Goal: Task Accomplishment & Management: Use online tool/utility

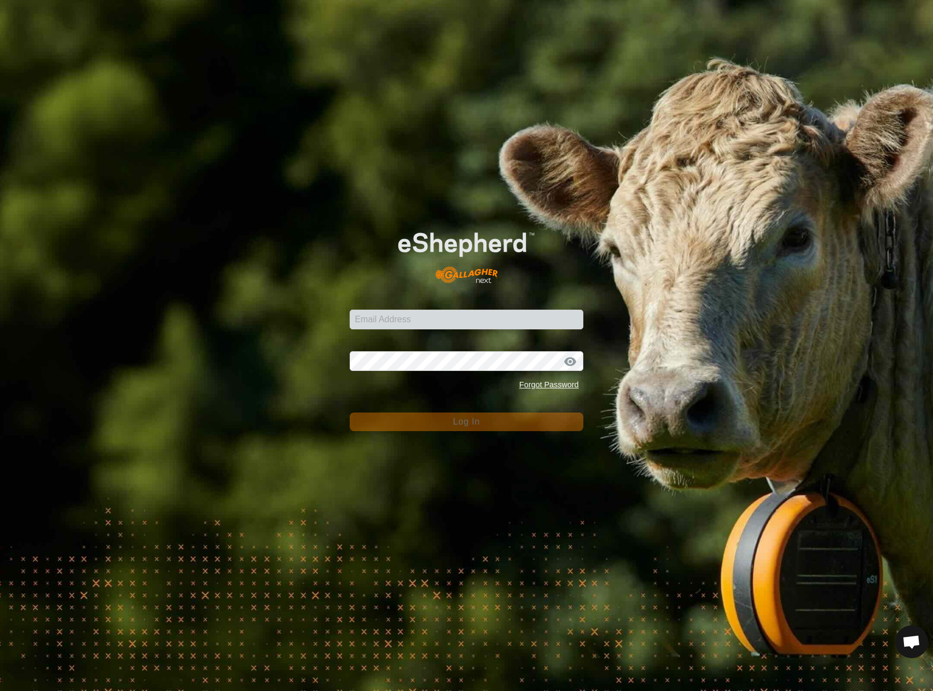
click at [423, 29] on div "Email Address Password Forgot Password Log In" at bounding box center [466, 345] width 933 height 691
click at [479, 316] on input "Email Address" at bounding box center [466, 320] width 233 height 20
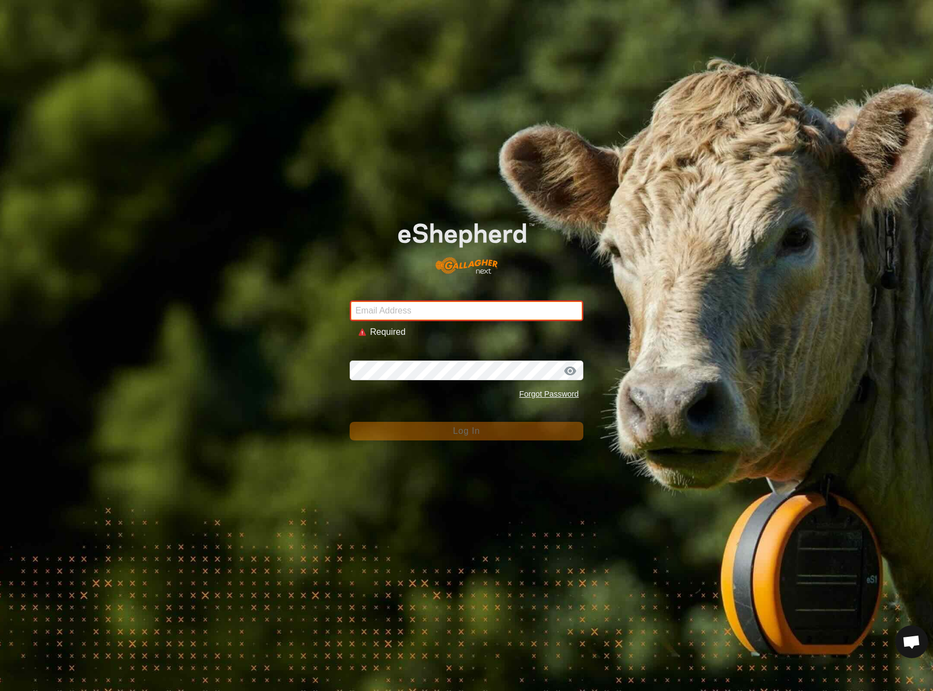
type input "[EMAIL_ADDRESS][DOMAIN_NAME]"
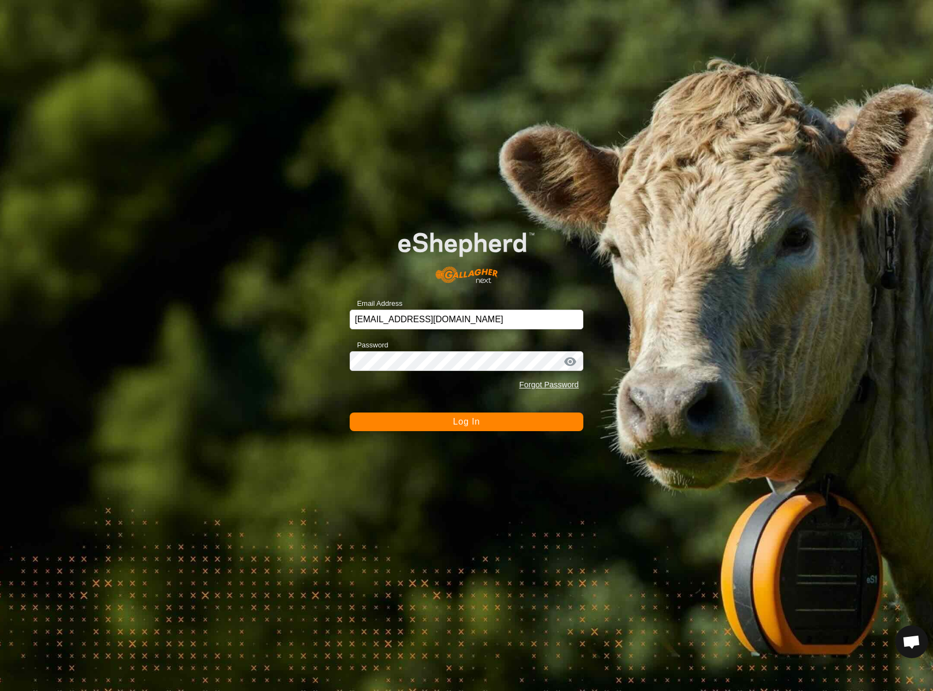
click at [419, 421] on button "Log In" at bounding box center [466, 422] width 233 height 19
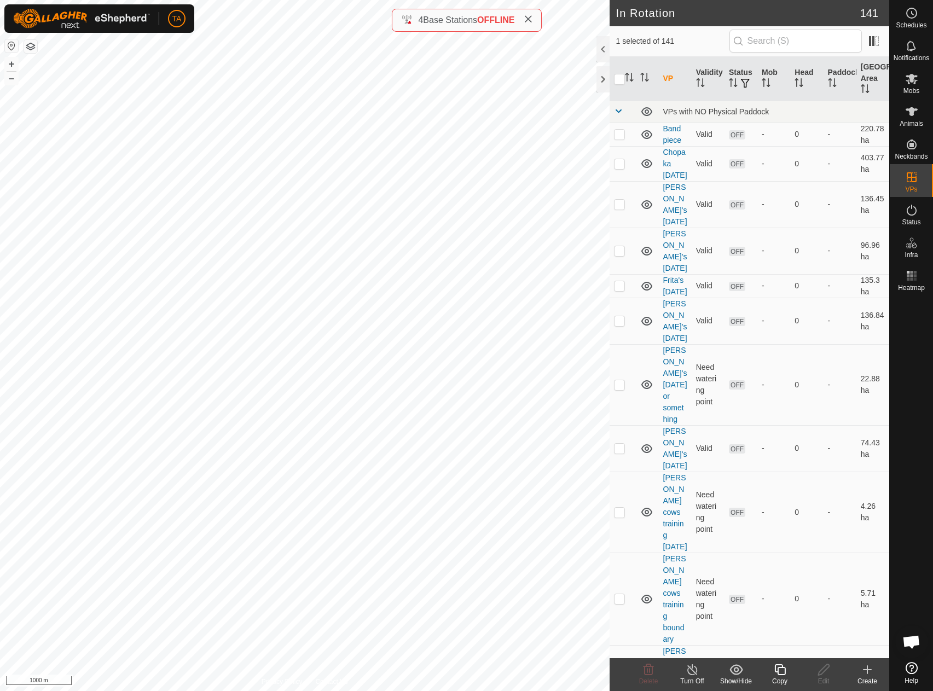
click at [788, 675] on copy-svg-icon at bounding box center [780, 669] width 44 height 13
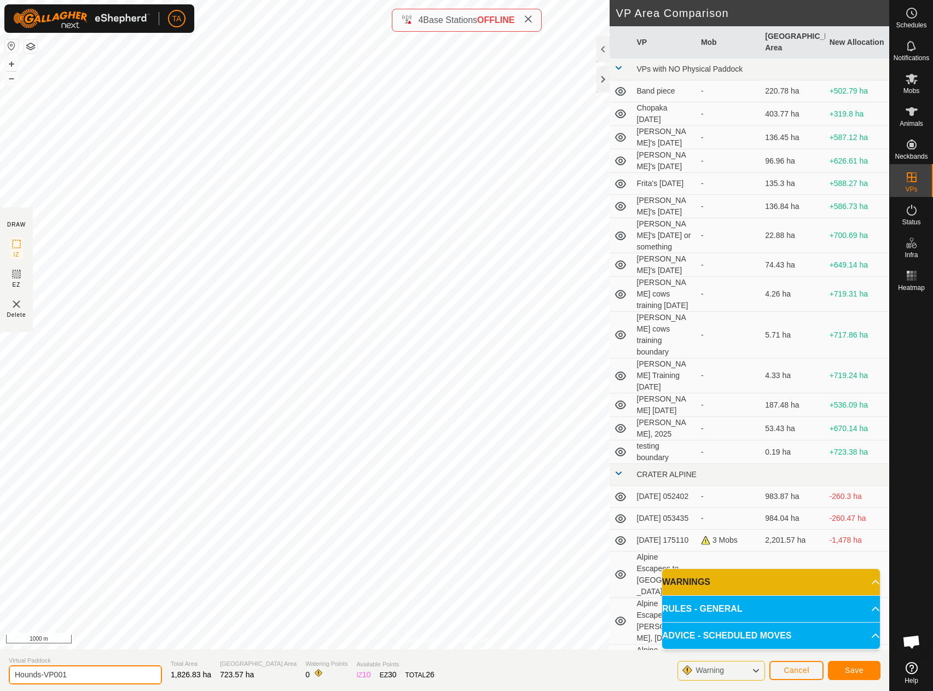
drag, startPoint x: 80, startPoint y: 681, endPoint x: -5, endPoint y: 671, distance: 85.9
click at [0, 671] on html "TA Schedules Notifications Mobs Animals Neckbands VPs Status Infra Heatmap Help…" at bounding box center [466, 345] width 933 height 691
type input "29W you are a whore"
click at [861, 671] on span "Save" at bounding box center [854, 670] width 19 height 9
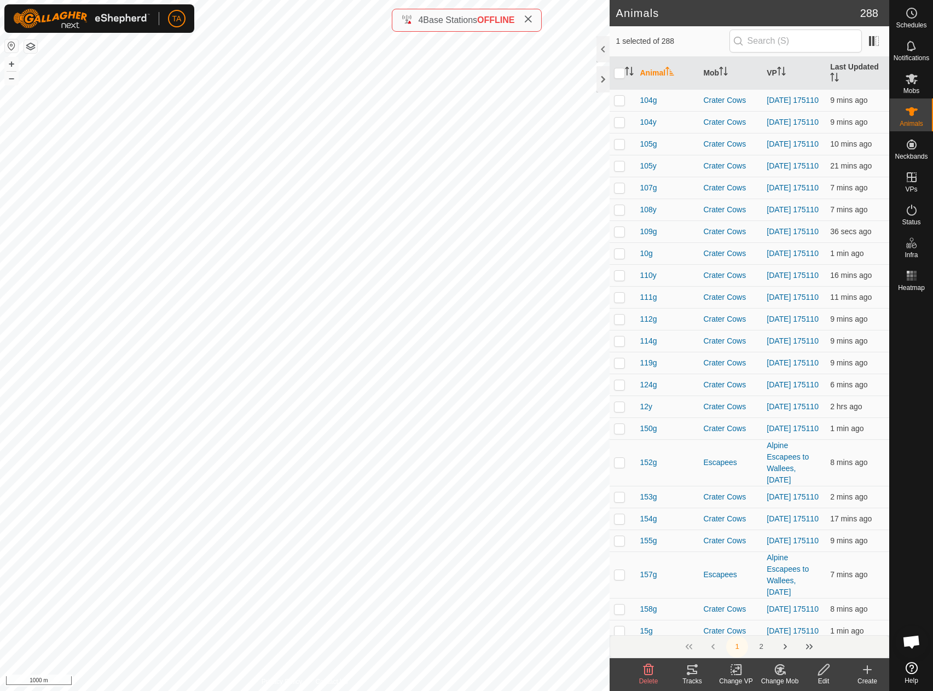
click at [741, 670] on icon at bounding box center [736, 669] width 14 height 13
click at [770, 624] on link "Choose VP..." at bounding box center [769, 623] width 108 height 22
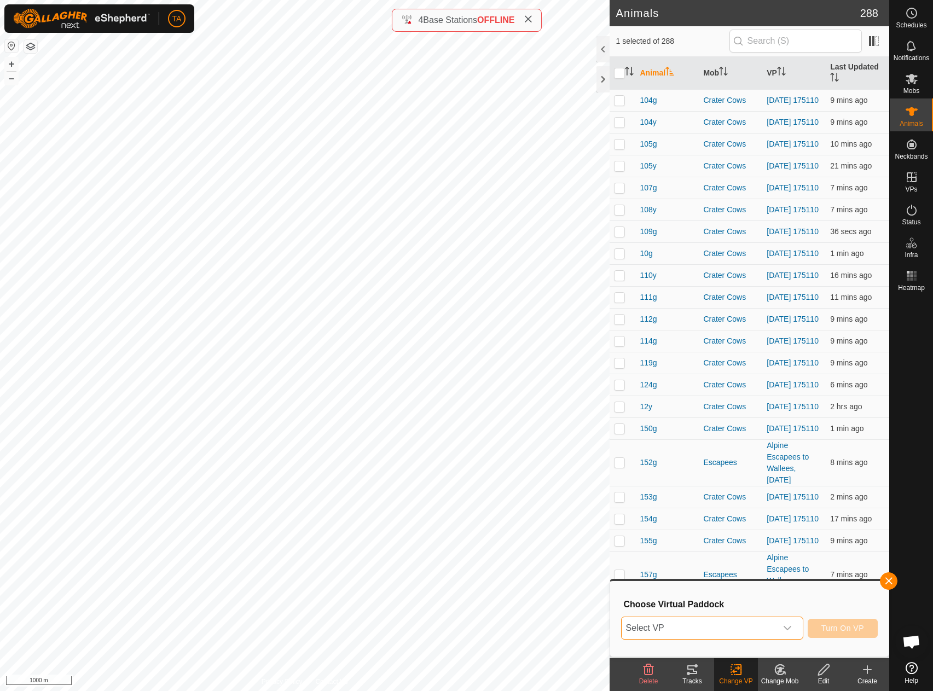
click at [766, 626] on span "Select VP" at bounding box center [699, 628] width 155 height 22
type input "29w"
click at [711, 602] on li "29W you are a whore 723.57 ha" at bounding box center [712, 607] width 181 height 22
click at [832, 634] on button "Turn On VP" at bounding box center [843, 628] width 70 height 19
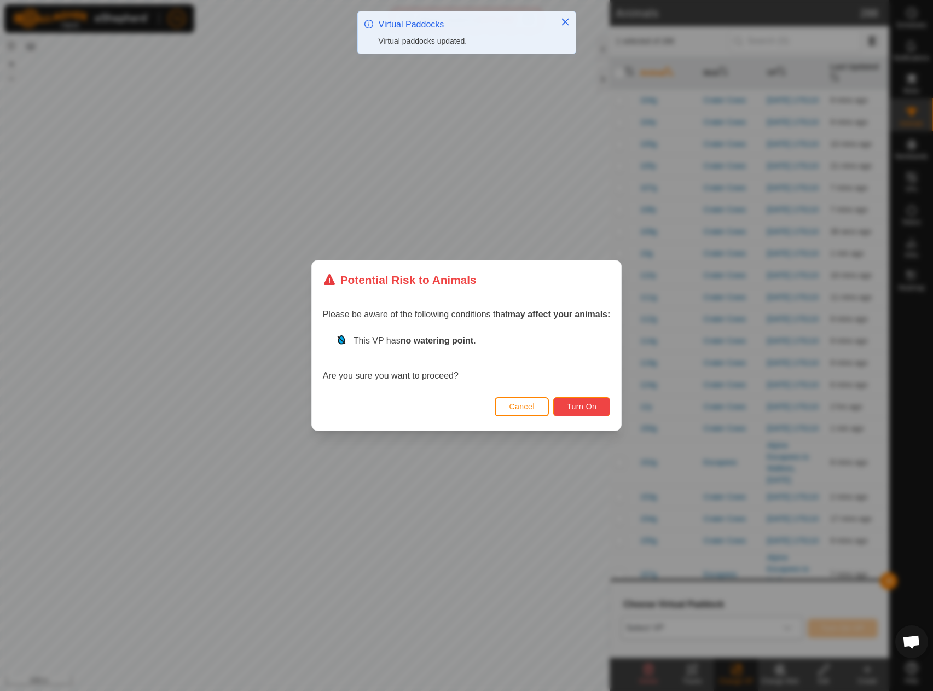
click at [585, 401] on button "Turn On" at bounding box center [581, 406] width 57 height 19
